Goal: Transaction & Acquisition: Purchase product/service

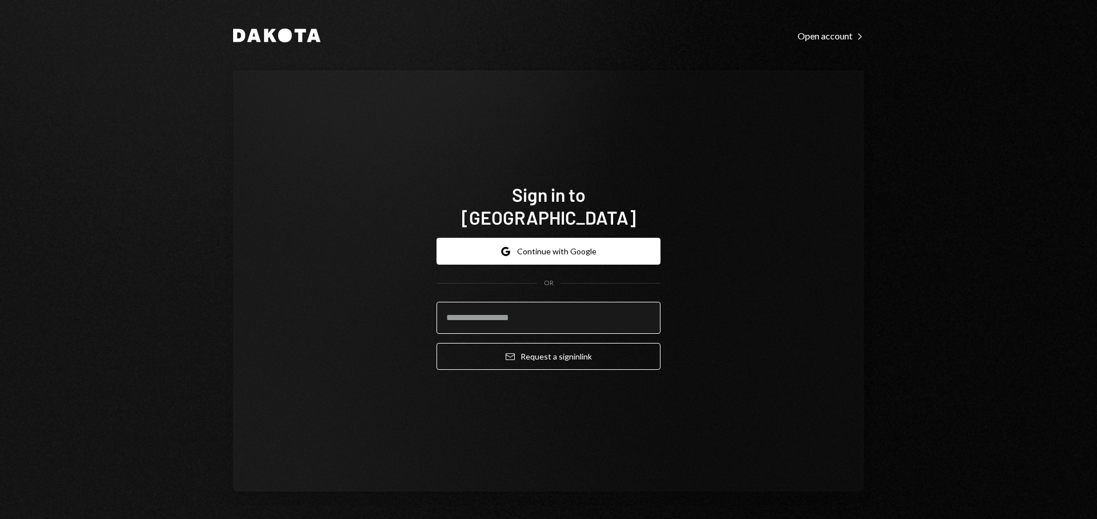
click at [517, 315] on input "email" at bounding box center [548, 318] width 224 height 32
type input "**********"
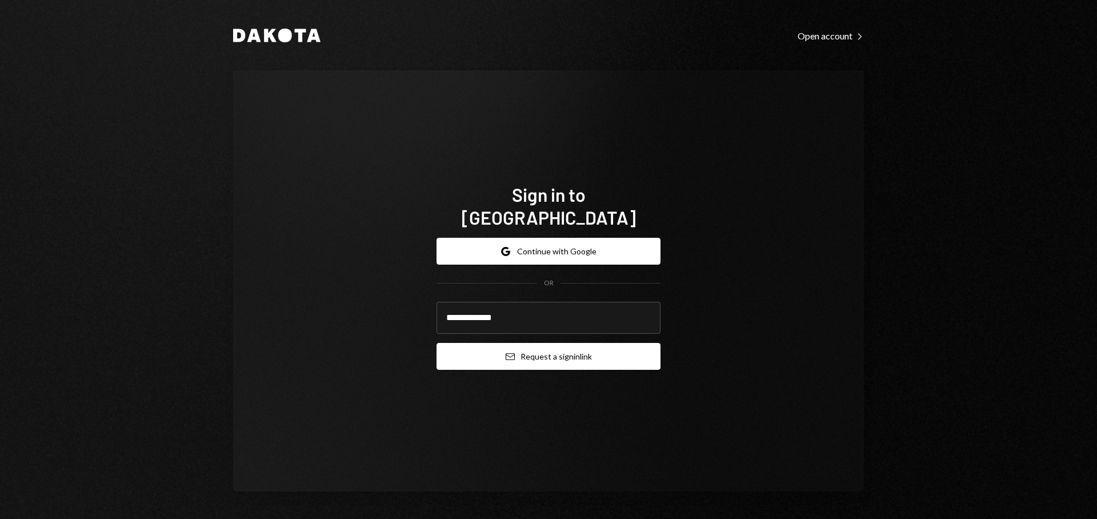
click at [543, 343] on button "Email Request a sign in link" at bounding box center [548, 356] width 224 height 27
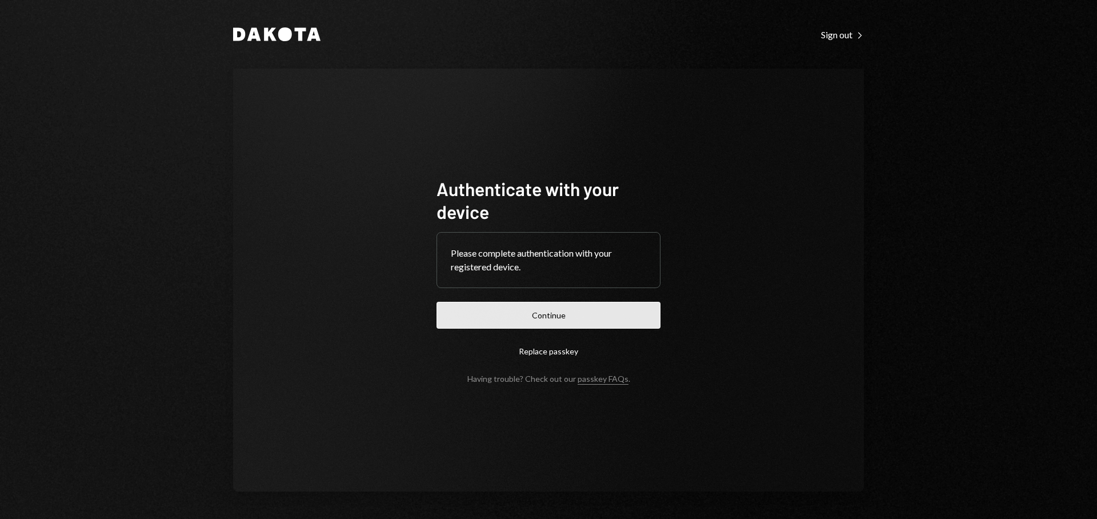
click at [511, 312] on button "Continue" at bounding box center [548, 315] width 224 height 27
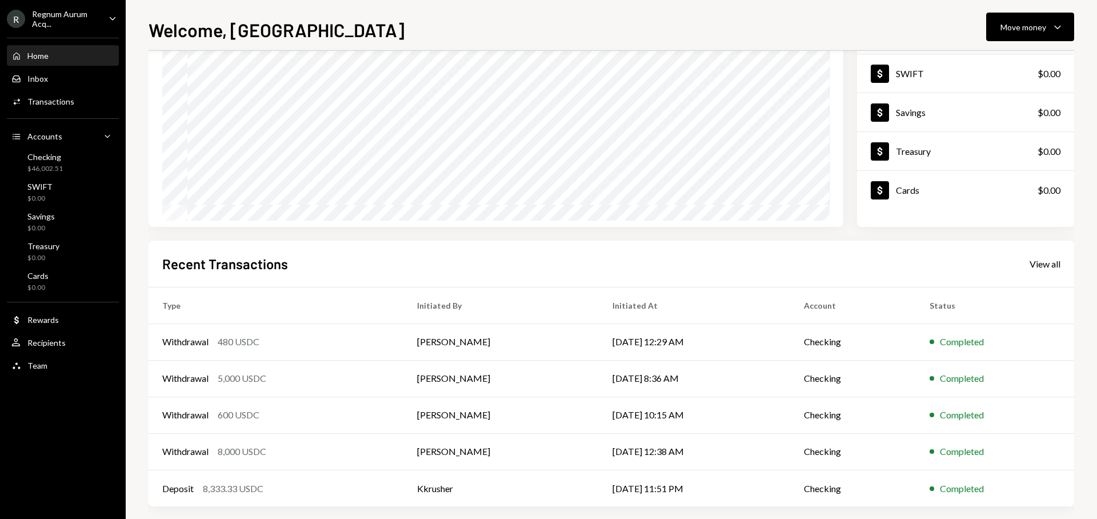
scroll to position [115, 0]
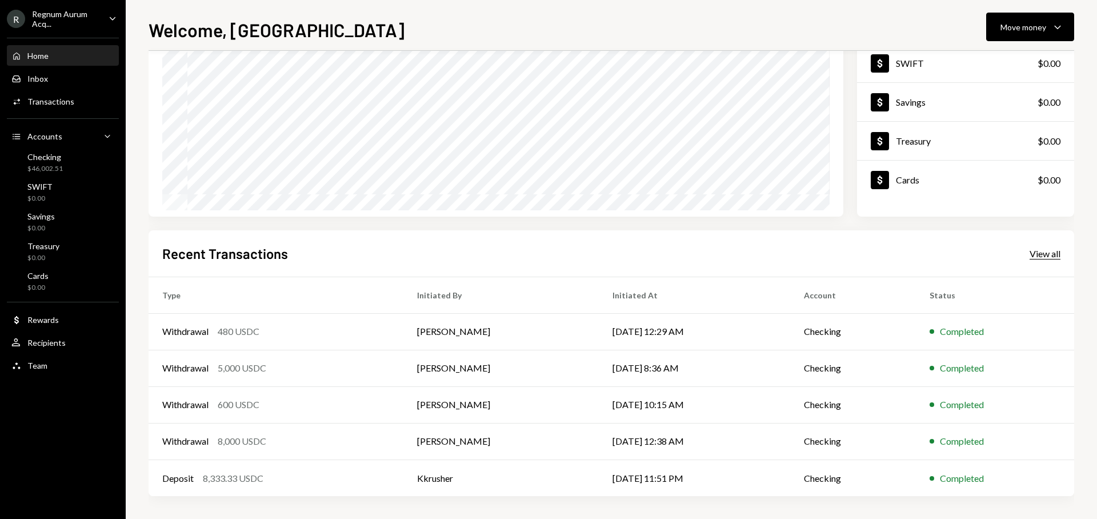
click at [1042, 256] on div "View all" at bounding box center [1044, 253] width 31 height 11
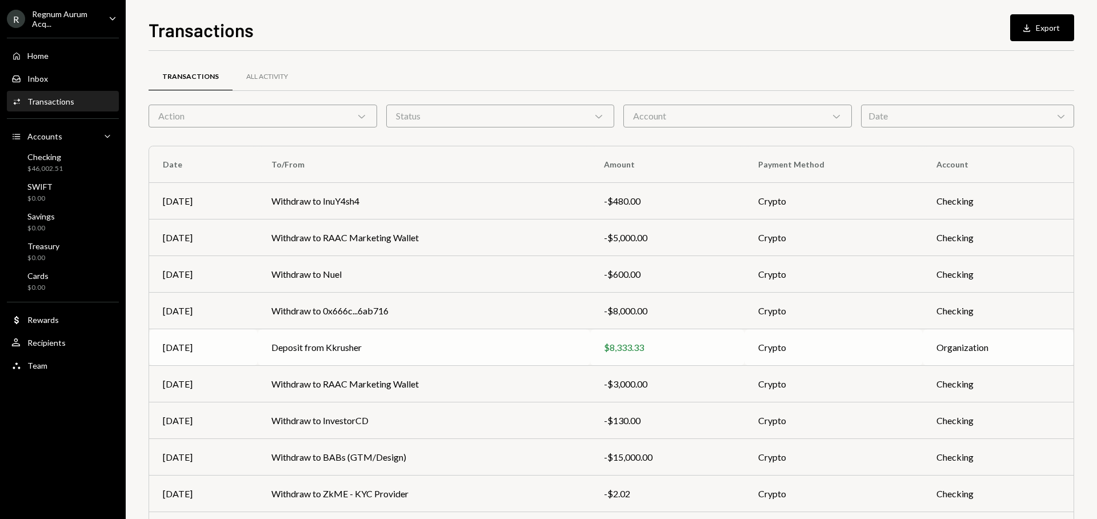
click at [406, 347] on td "Deposit from Kkrusher" at bounding box center [424, 347] width 332 height 37
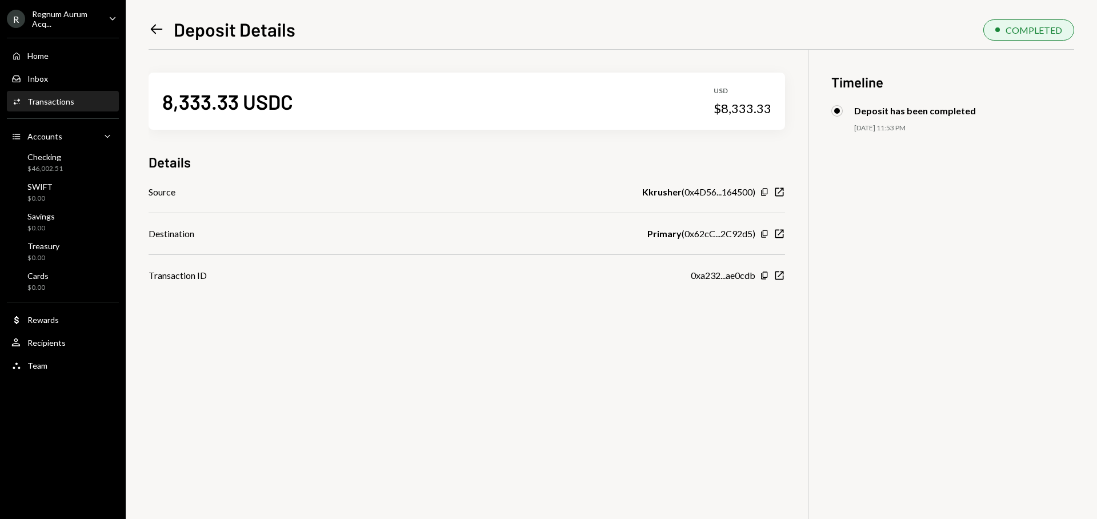
click at [143, 23] on div "Left Arrow Deposit Details COMPLETED 8,333.33 USDC USD $8,333.33 Details Source…" at bounding box center [611, 259] width 971 height 519
click at [154, 26] on icon at bounding box center [157, 30] width 12 height 10
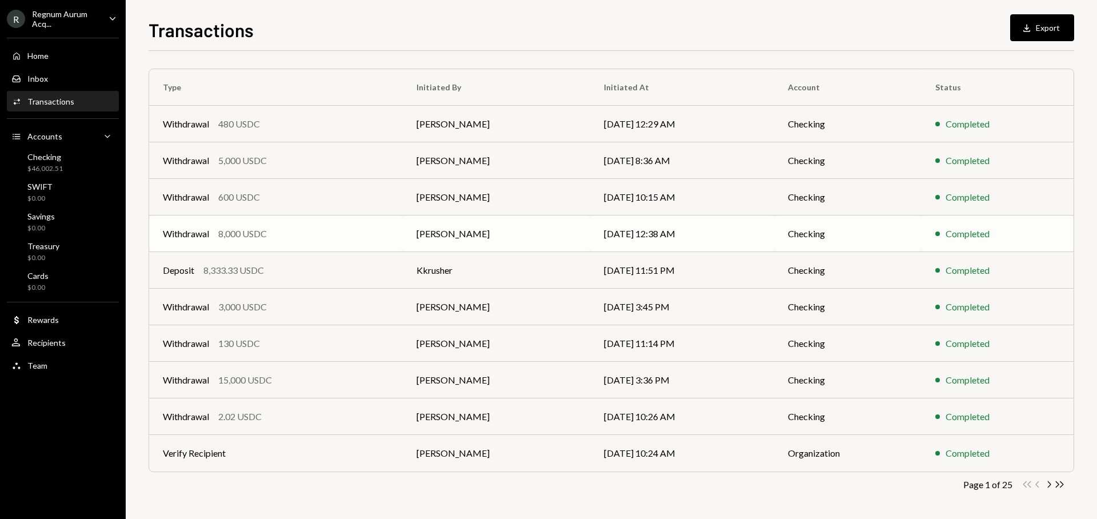
scroll to position [78, 0]
click at [1048, 486] on icon "Chevron Right" at bounding box center [1048, 483] width 11 height 11
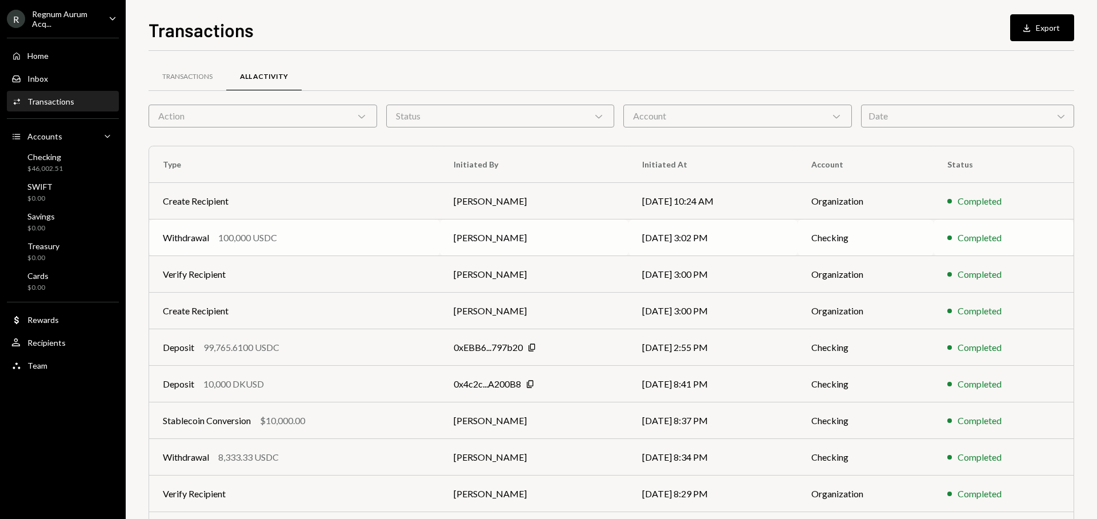
click at [333, 240] on div "Withdrawal 100,000 USDC" at bounding box center [294, 238] width 263 height 14
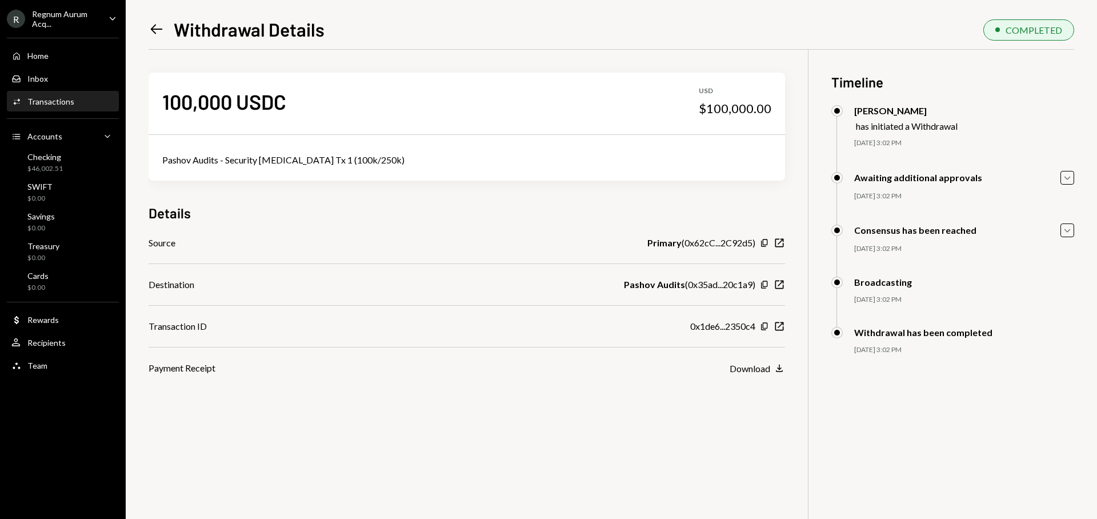
click at [160, 30] on icon "Left Arrow" at bounding box center [157, 29] width 16 height 16
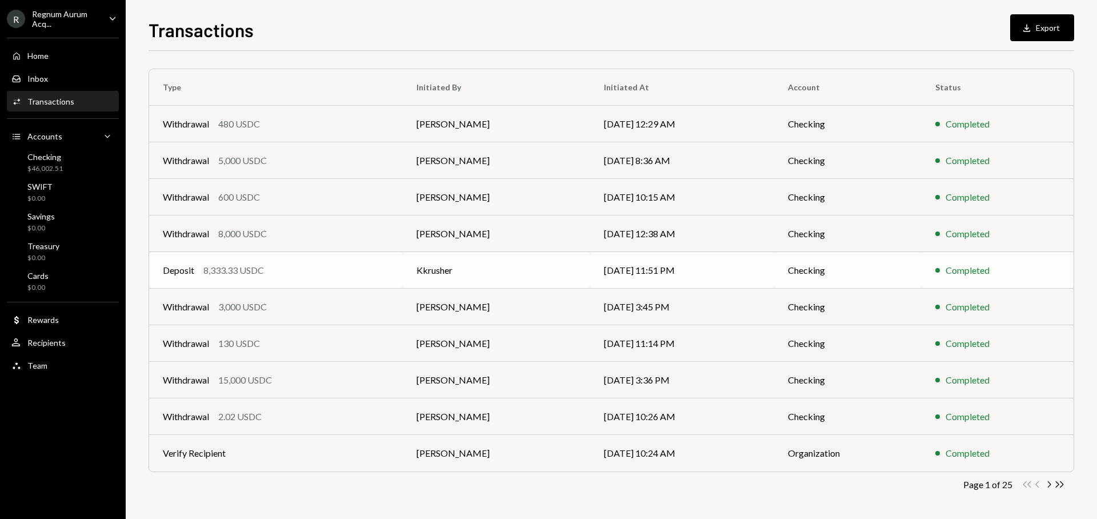
scroll to position [78, 0]
click at [1046, 481] on icon "Chevron Right" at bounding box center [1048, 483] width 11 height 11
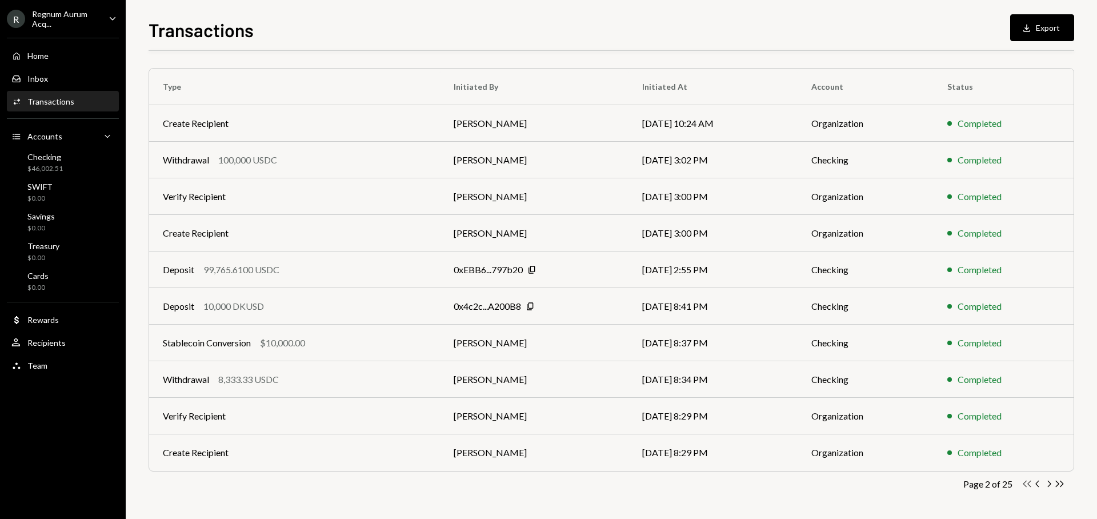
click at [1029, 485] on icon "button" at bounding box center [1027, 483] width 8 height 6
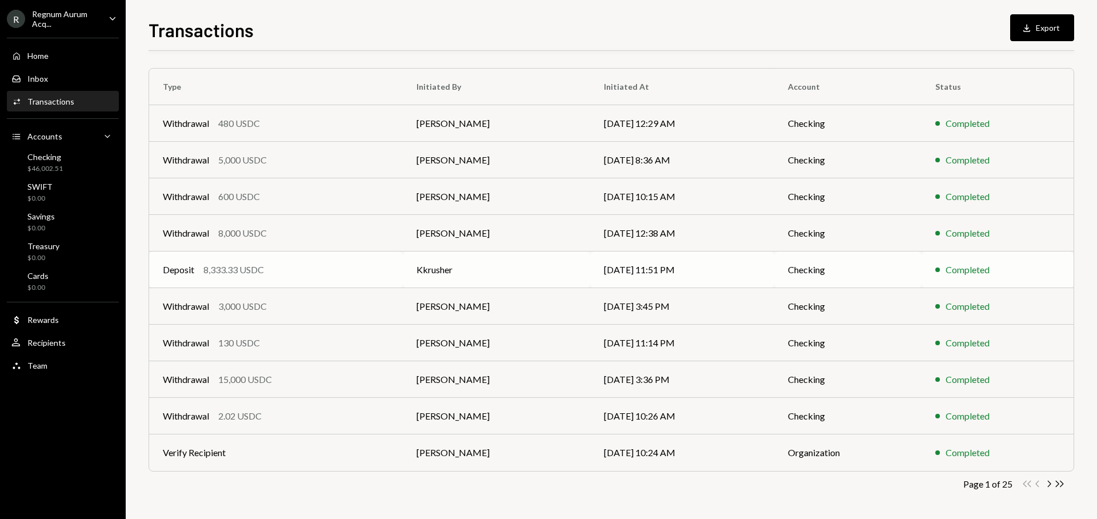
click at [354, 267] on div "Deposit 8,333.33 USDC" at bounding box center [276, 270] width 226 height 14
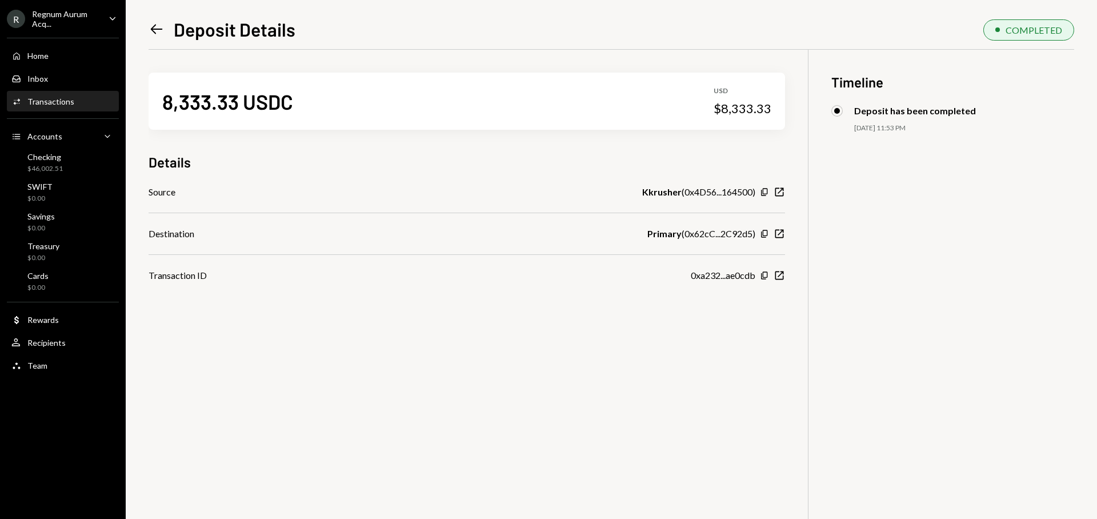
click at [156, 26] on icon "Left Arrow" at bounding box center [157, 29] width 16 height 16
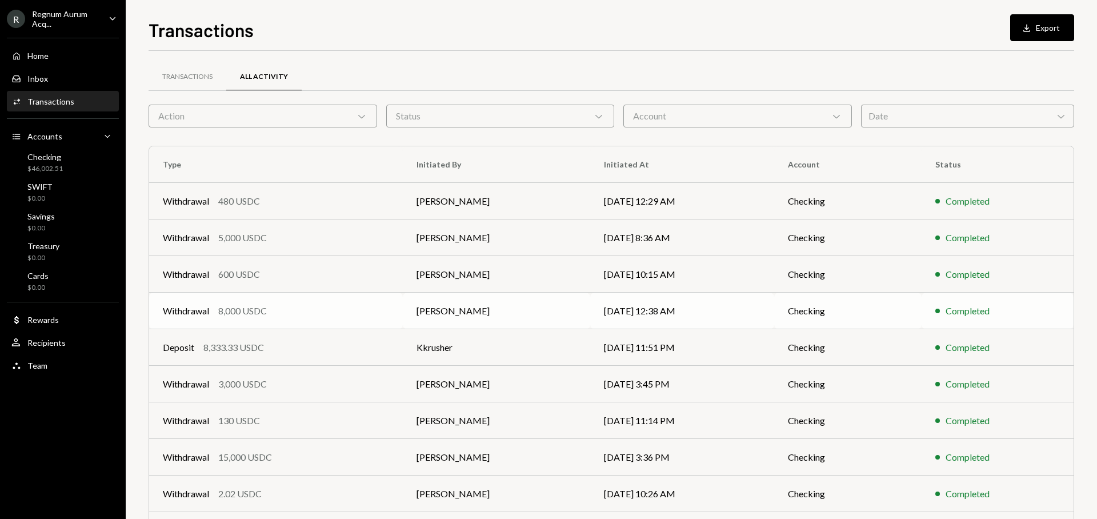
click at [313, 310] on div "Withdrawal 8,000 USDC" at bounding box center [276, 311] width 226 height 14
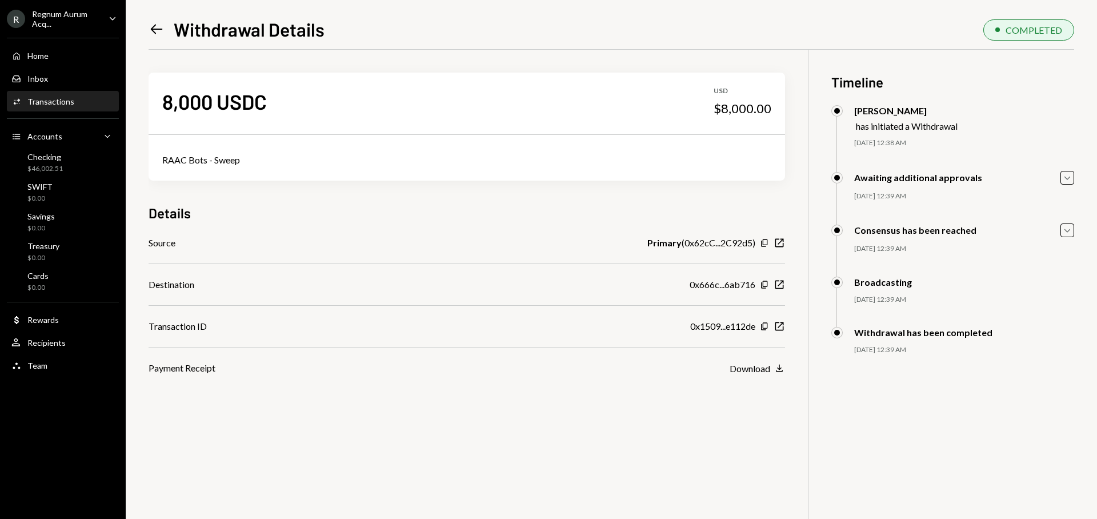
click at [155, 30] on icon "Left Arrow" at bounding box center [157, 29] width 16 height 16
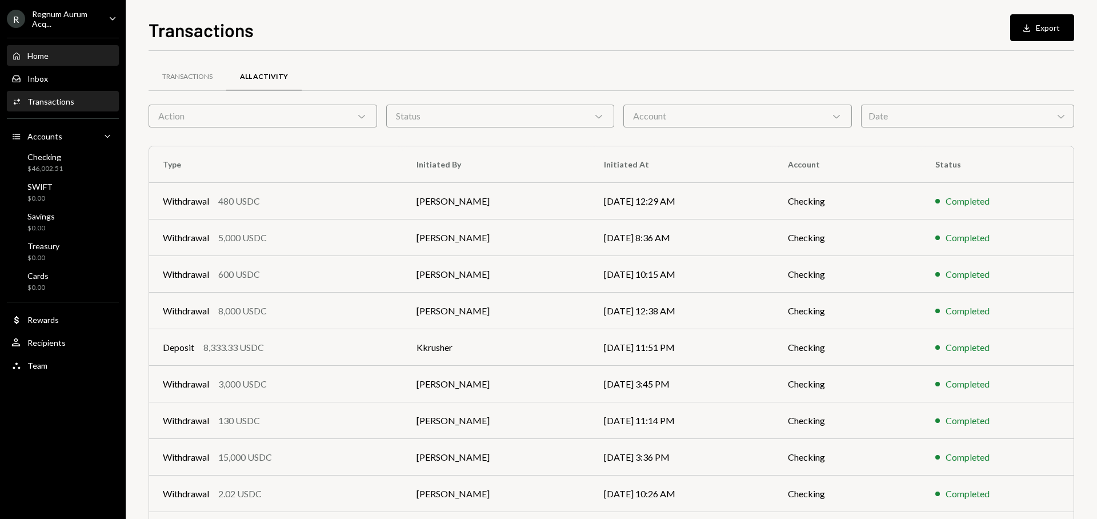
click at [84, 58] on div "Home Home" at bounding box center [62, 56] width 103 height 10
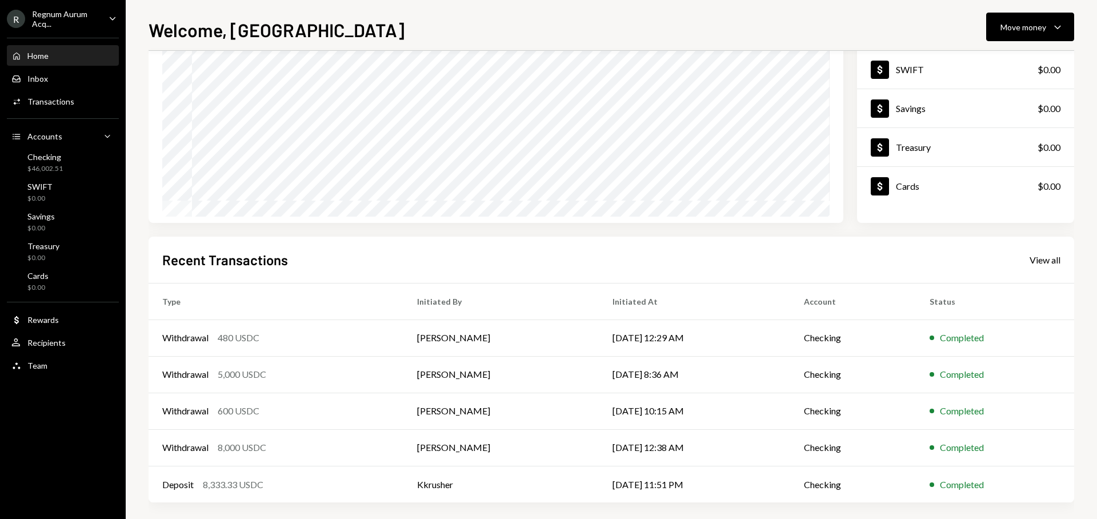
scroll to position [115, 0]
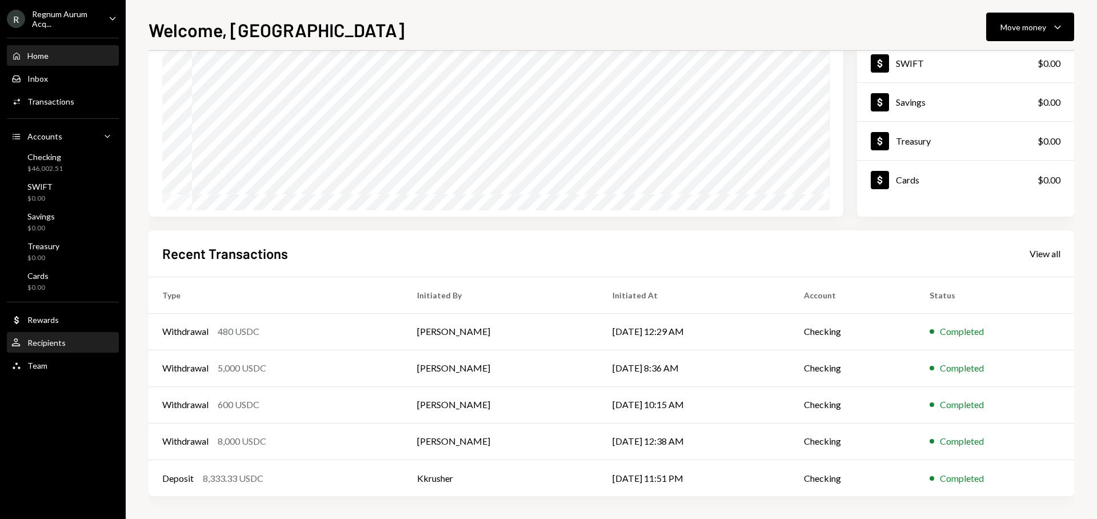
click at [62, 346] on div "Recipients" at bounding box center [46, 343] width 38 height 10
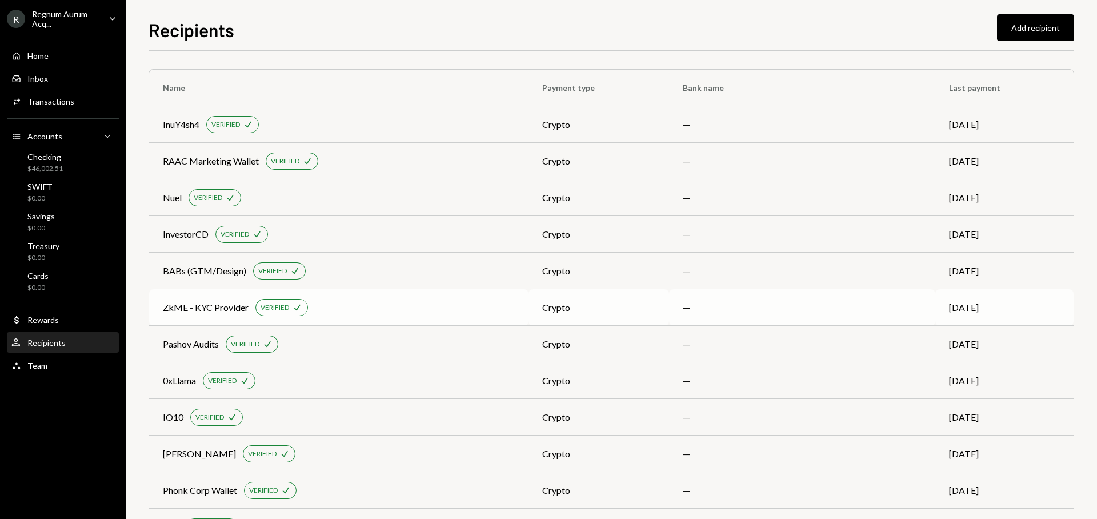
click at [335, 306] on div "ZkME - KYC Provider VERIFIED Check" at bounding box center [339, 307] width 352 height 17
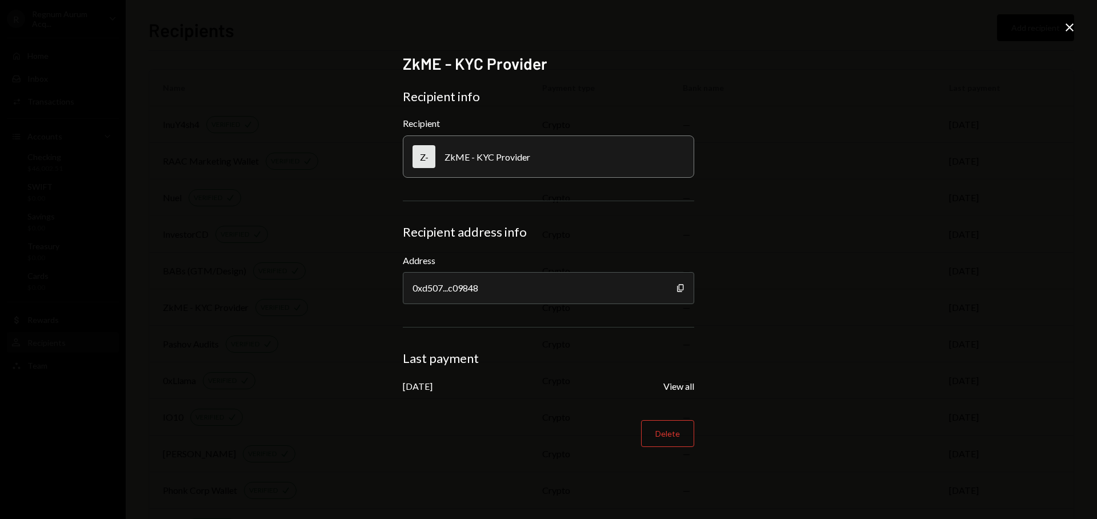
click at [695, 386] on div "ZkME - KYC Provider Recipient info Recipient Z- ZkME - KYC Provider Recipient a…" at bounding box center [548, 259] width 319 height 439
click at [685, 388] on button "View all" at bounding box center [678, 386] width 31 height 12
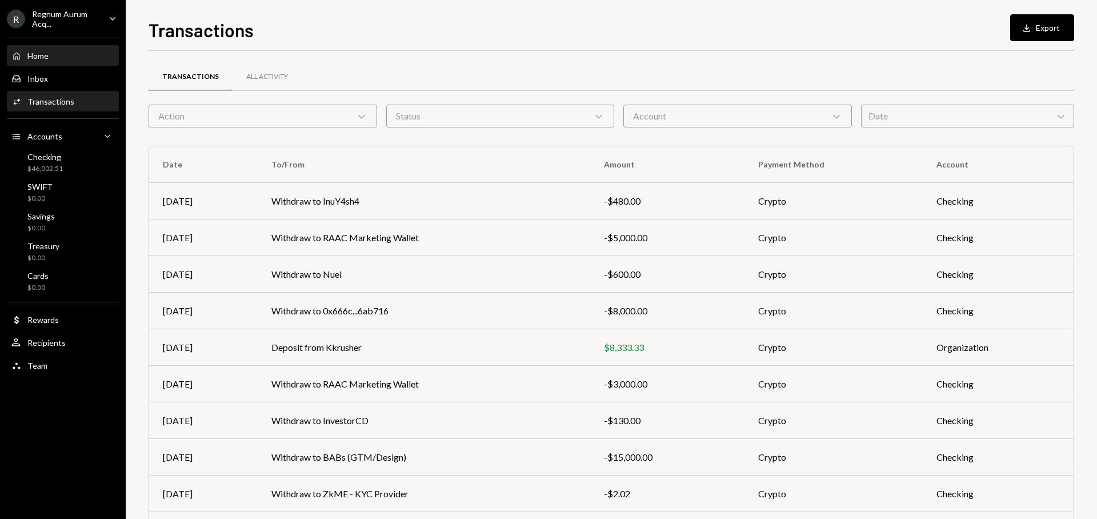
click at [67, 58] on div "Home Home" at bounding box center [62, 56] width 103 height 10
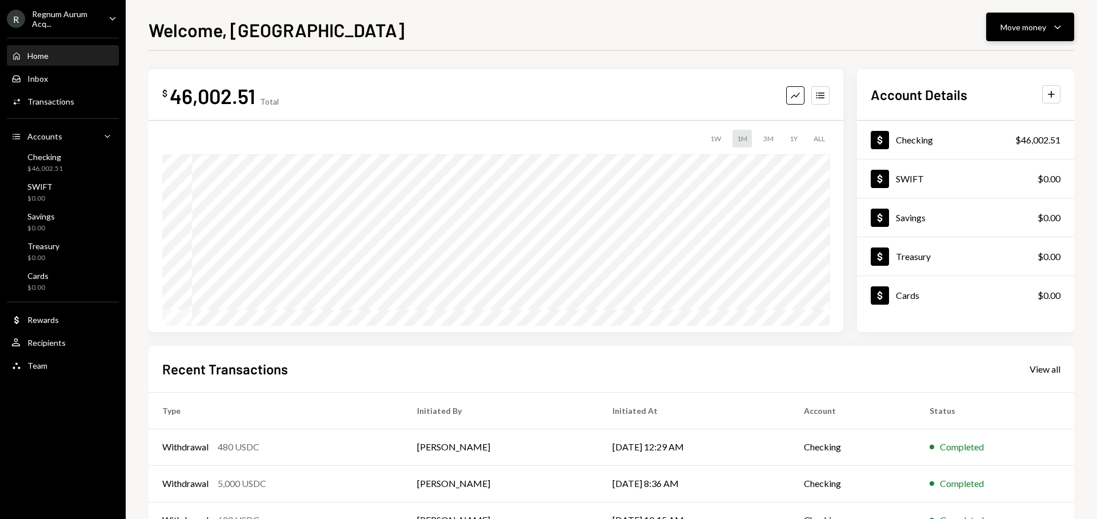
click at [1041, 33] on div "Move money Caret Down" at bounding box center [1029, 27] width 59 height 14
click at [1010, 67] on div "Send" at bounding box center [1020, 61] width 83 height 12
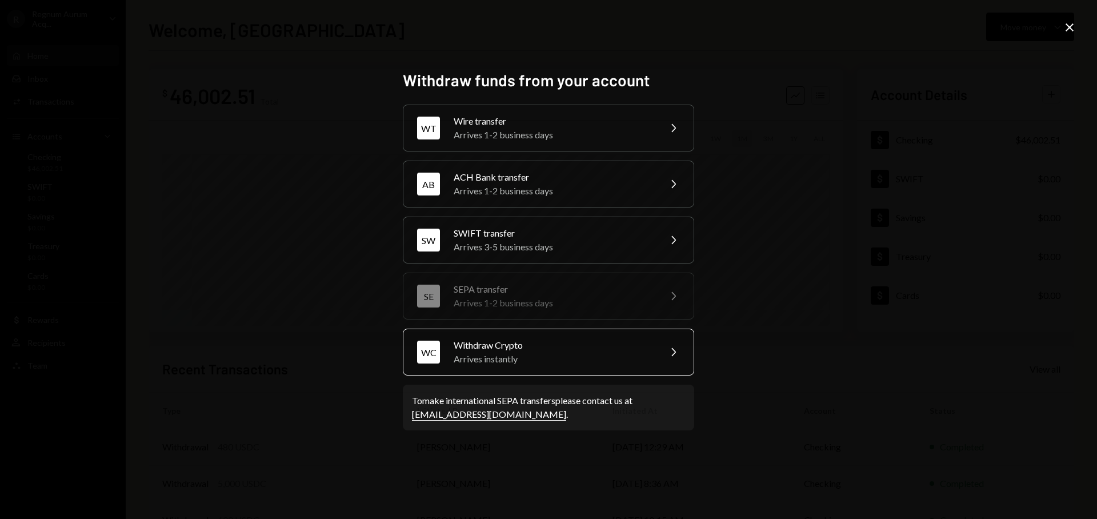
click at [531, 366] on div "WC Withdraw Crypto Arrives instantly Chevron Right" at bounding box center [548, 351] width 291 height 47
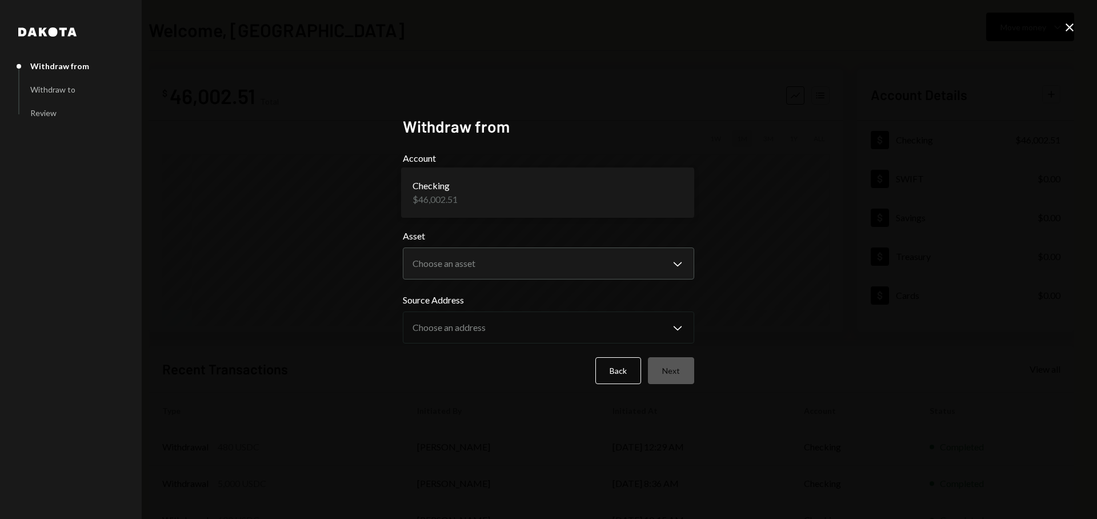
click at [532, 202] on body "**********" at bounding box center [548, 259] width 1097 height 519
click at [527, 258] on body "**********" at bounding box center [548, 259] width 1097 height 519
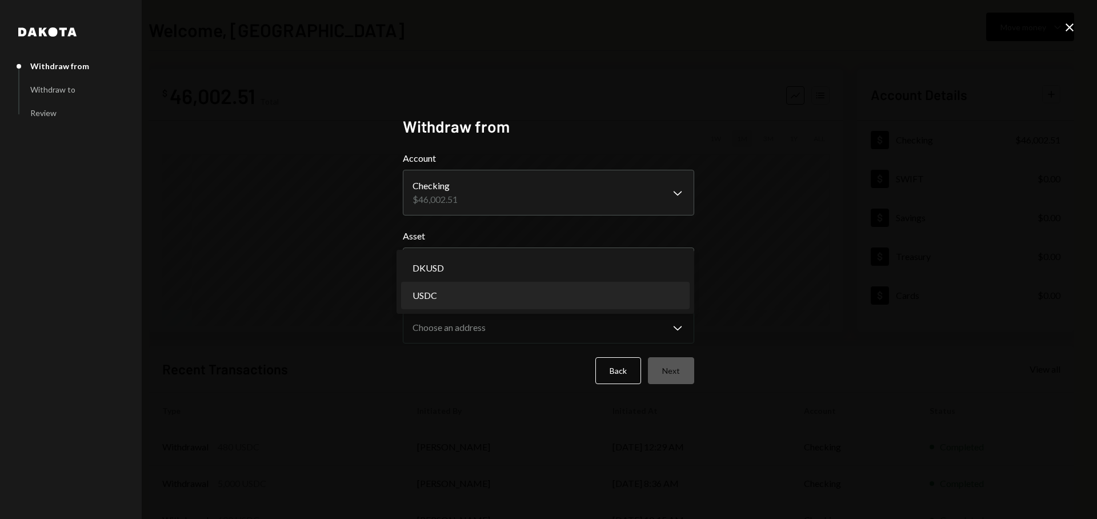
select select "****"
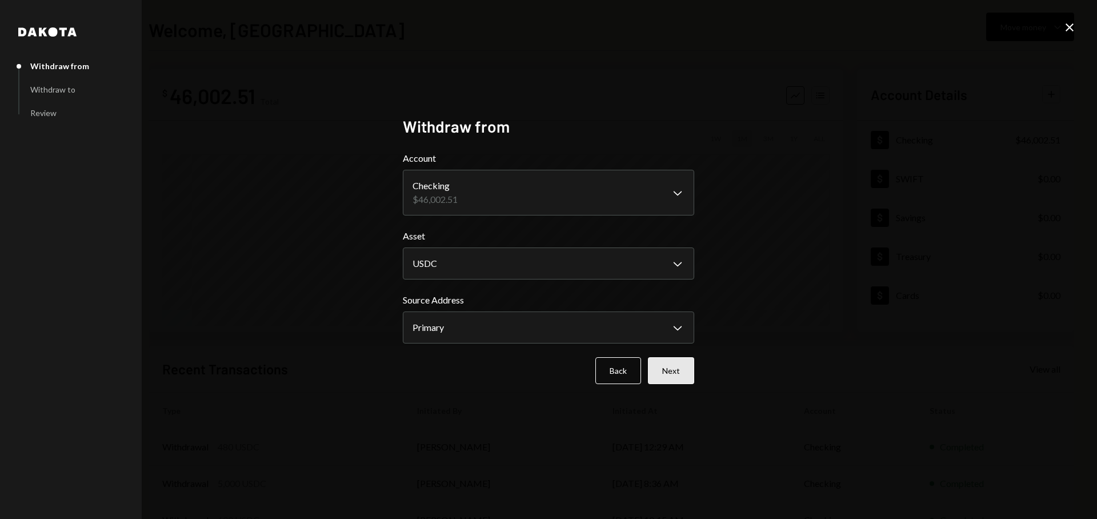
click at [685, 371] on button "Next" at bounding box center [671, 370] width 46 height 27
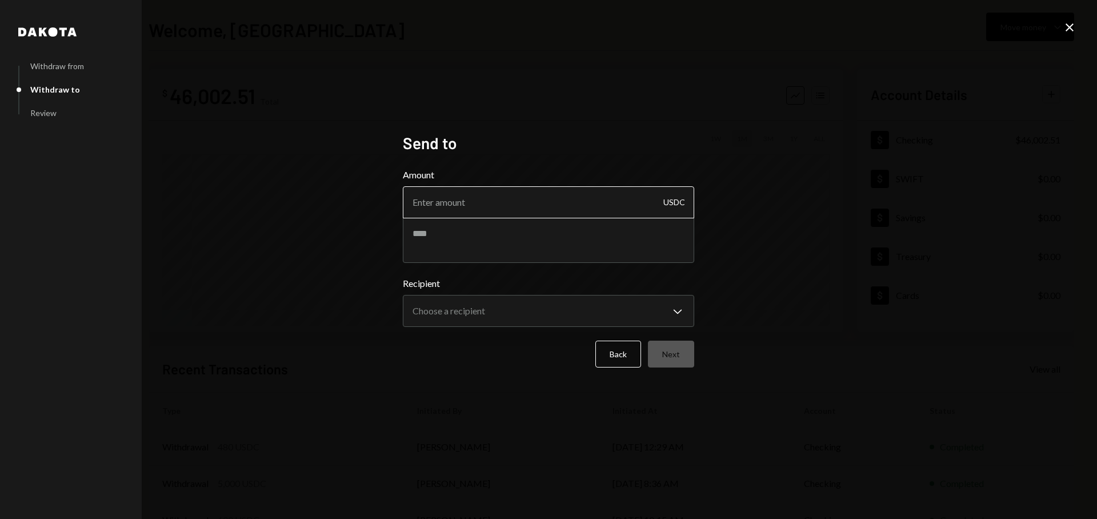
click at [487, 205] on input "Amount" at bounding box center [548, 202] width 291 height 32
type input "30"
click at [634, 239] on textarea at bounding box center [548, 240] width 291 height 46
type textarea "*"
type textarea "**********"
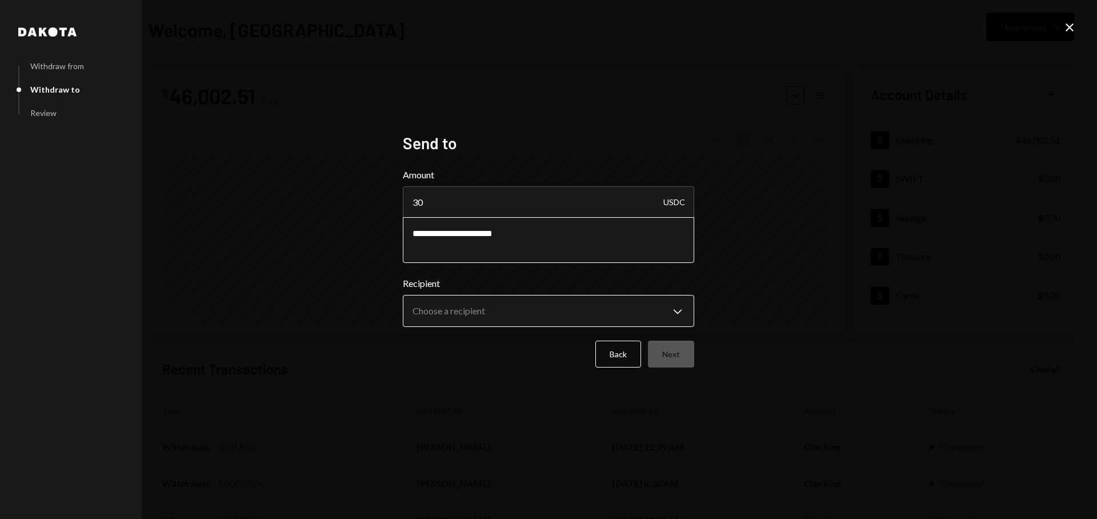
click at [502, 298] on body "**********" at bounding box center [548, 259] width 1097 height 519
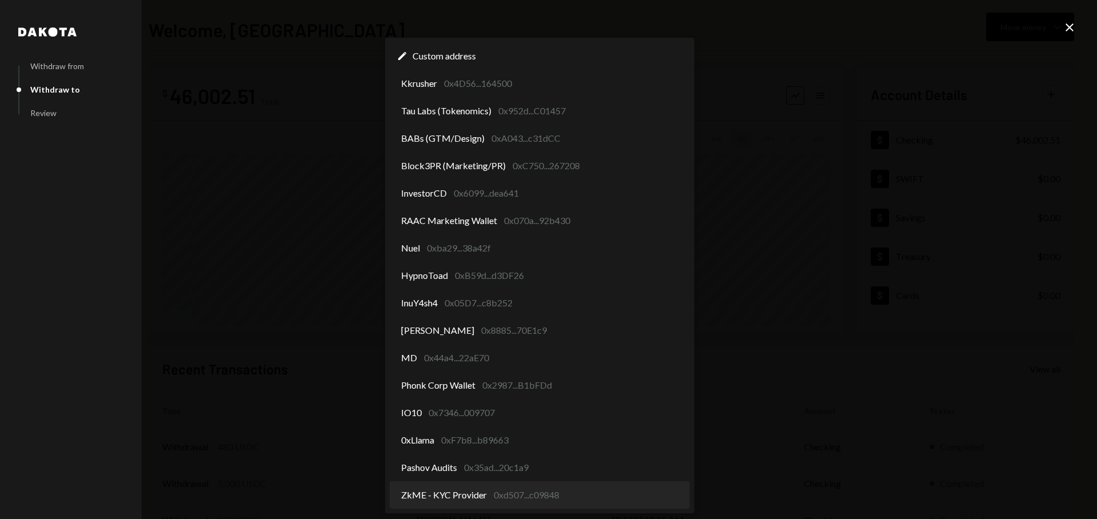
select select "**********"
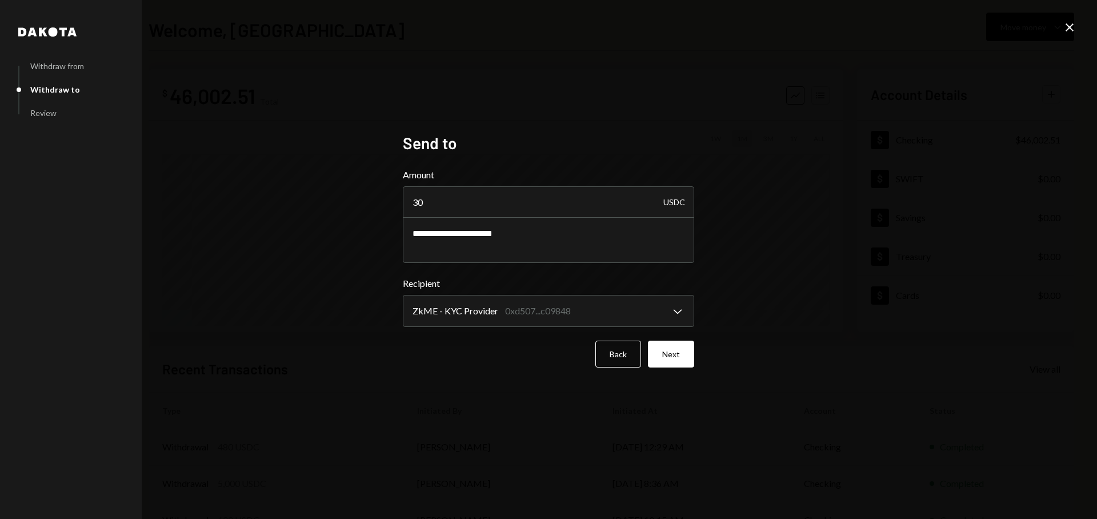
click at [767, 372] on div "**********" at bounding box center [548, 259] width 1097 height 519
click at [686, 356] on button "Next" at bounding box center [671, 353] width 46 height 27
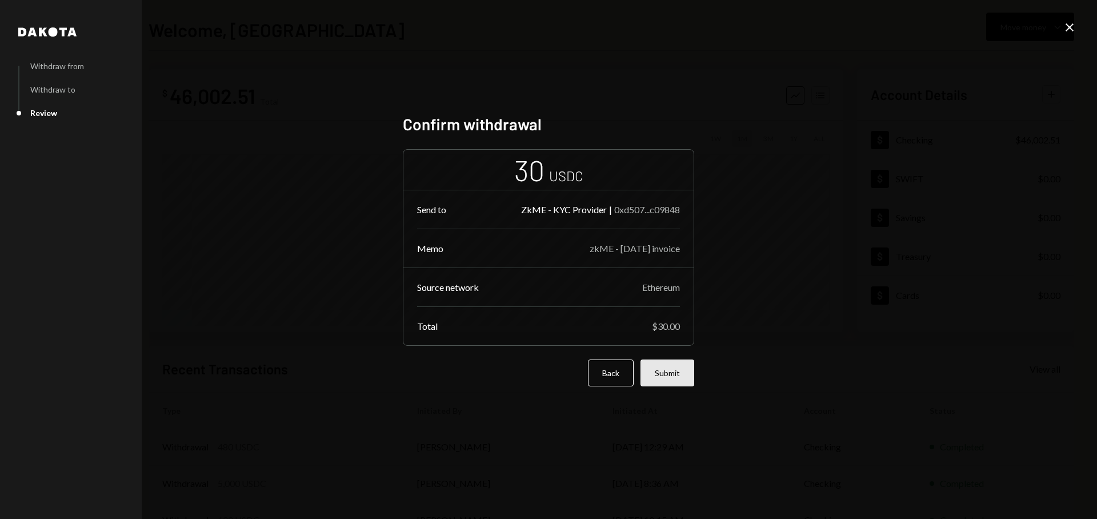
click at [676, 362] on button "Submit" at bounding box center [667, 372] width 54 height 27
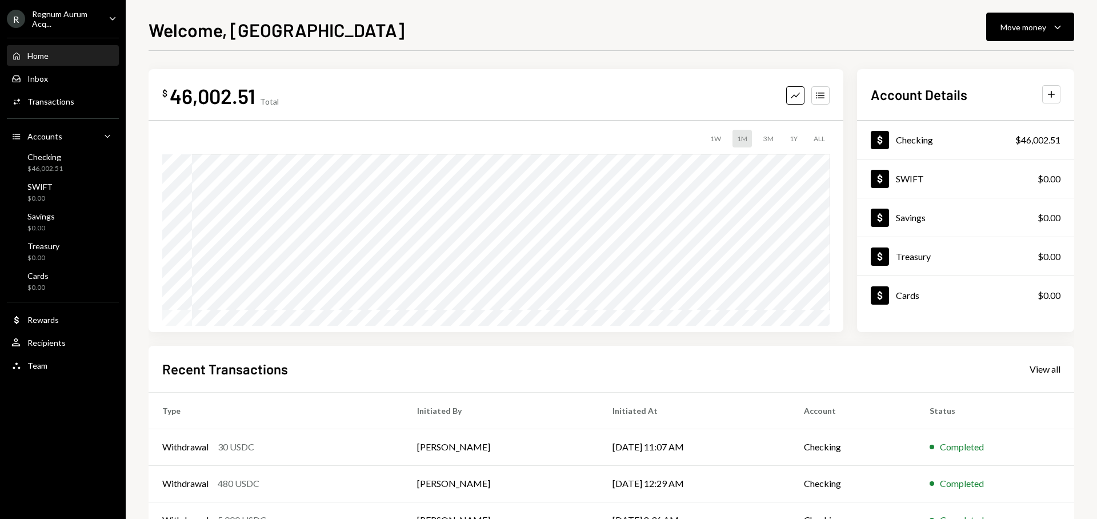
click at [109, 18] on icon "Caret Down" at bounding box center [112, 18] width 13 height 13
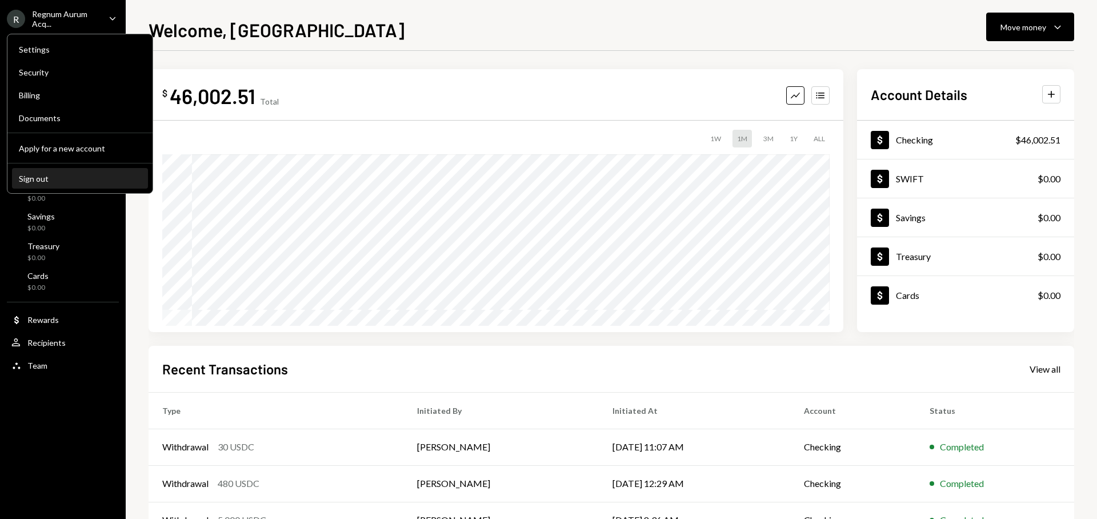
click at [84, 174] on div "Sign out" at bounding box center [80, 179] width 122 height 10
